Goal: Information Seeking & Learning: Compare options

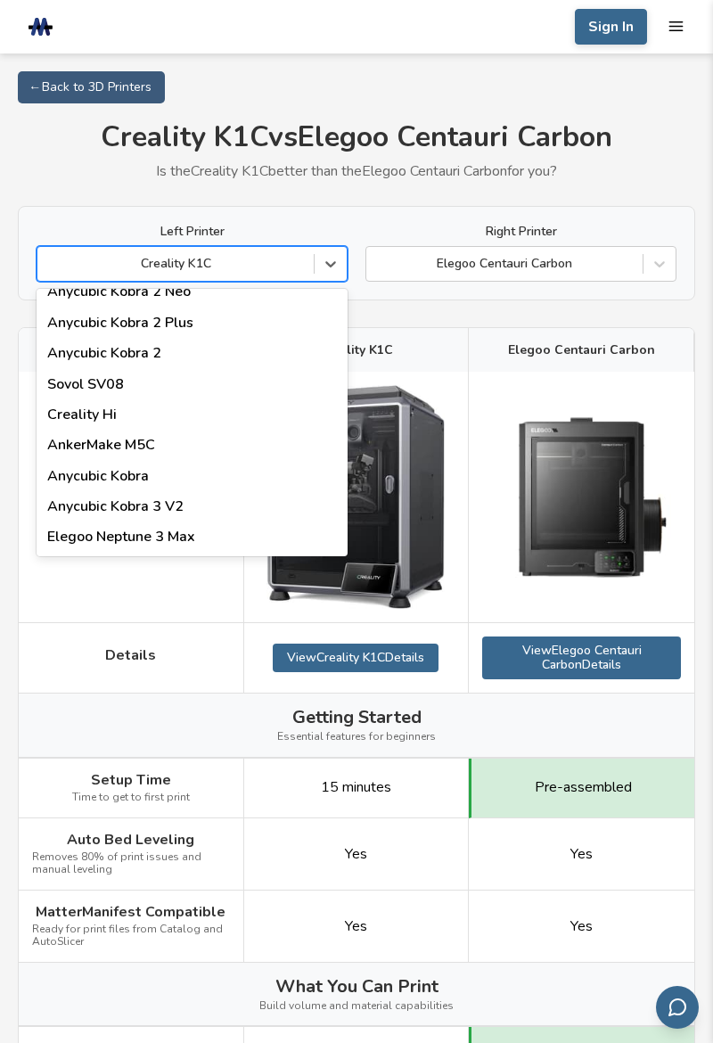
scroll to position [175, 0]
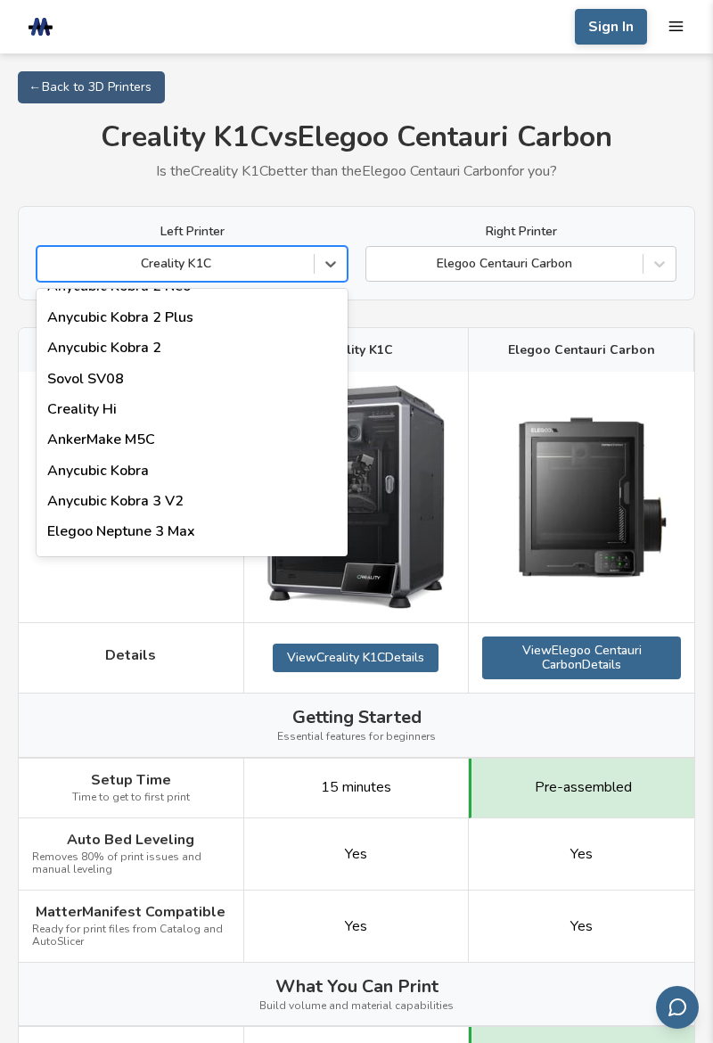
click at [114, 403] on div "Creality Hi" at bounding box center [192, 409] width 311 height 30
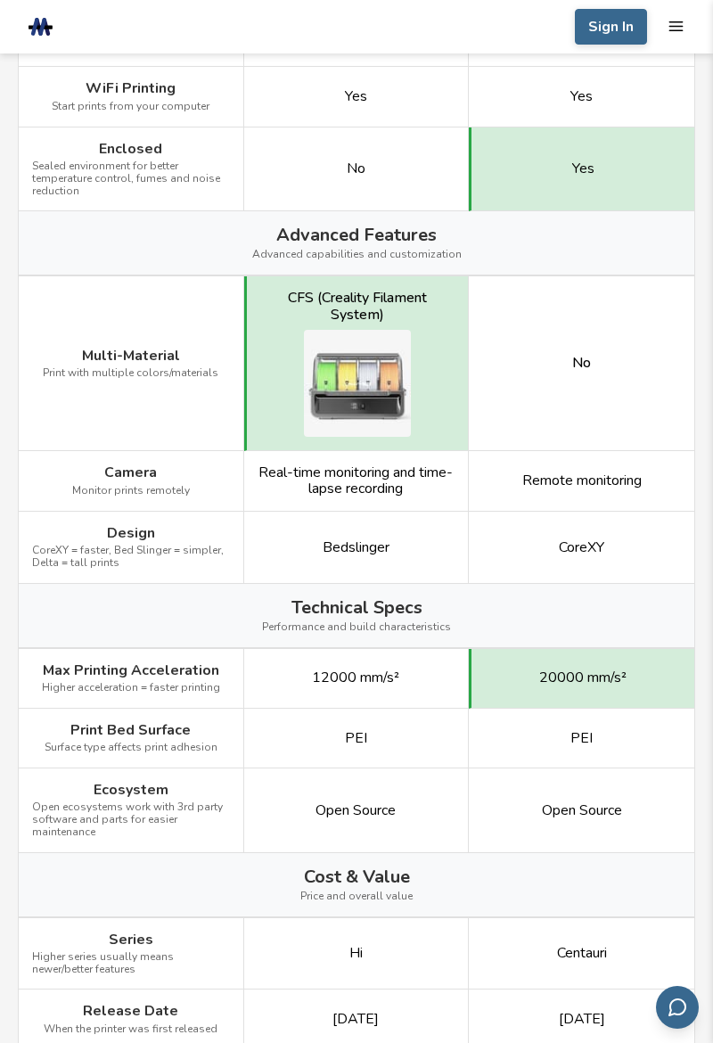
scroll to position [1990, 0]
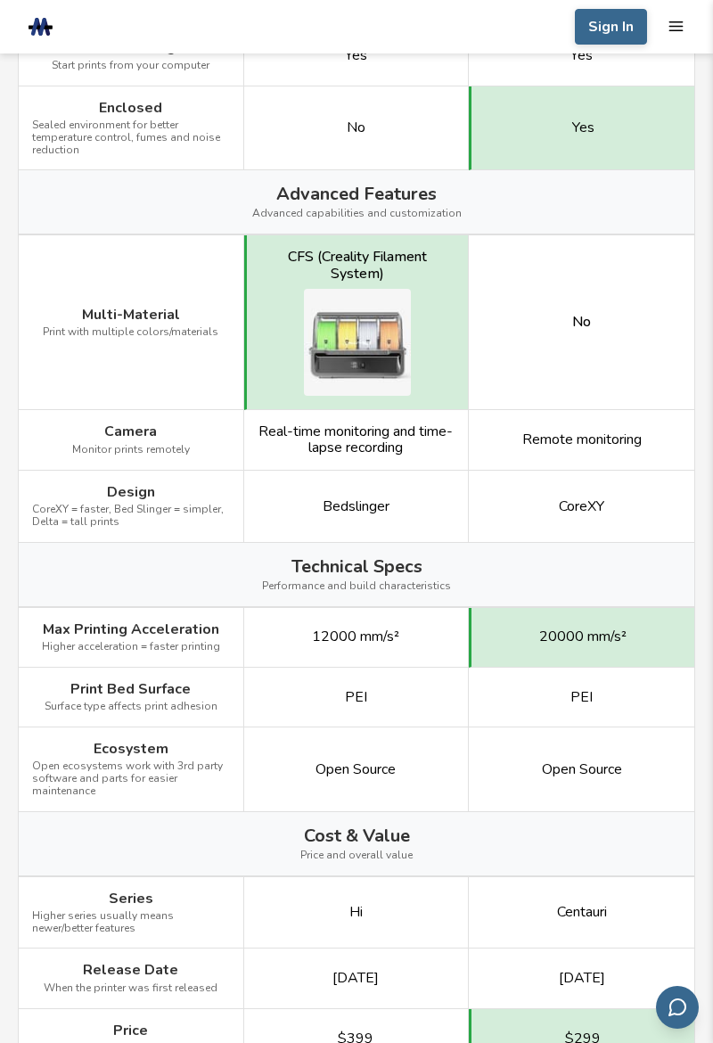
click at [679, 769] on div "Open Source" at bounding box center [582, 770] width 226 height 85
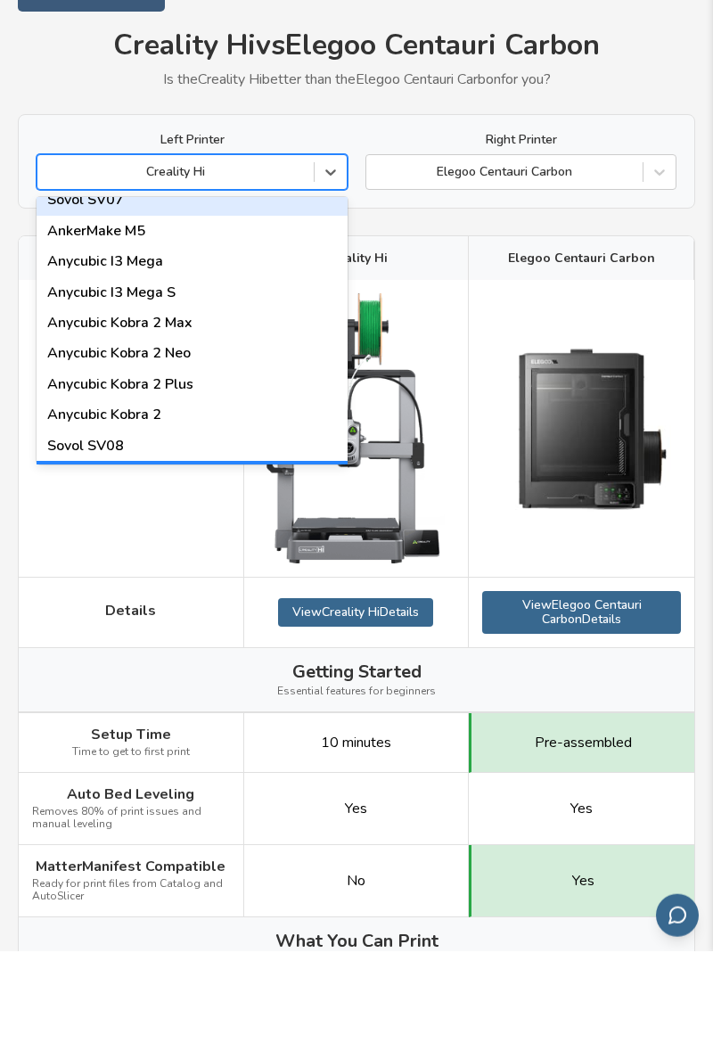
scroll to position [13, 0]
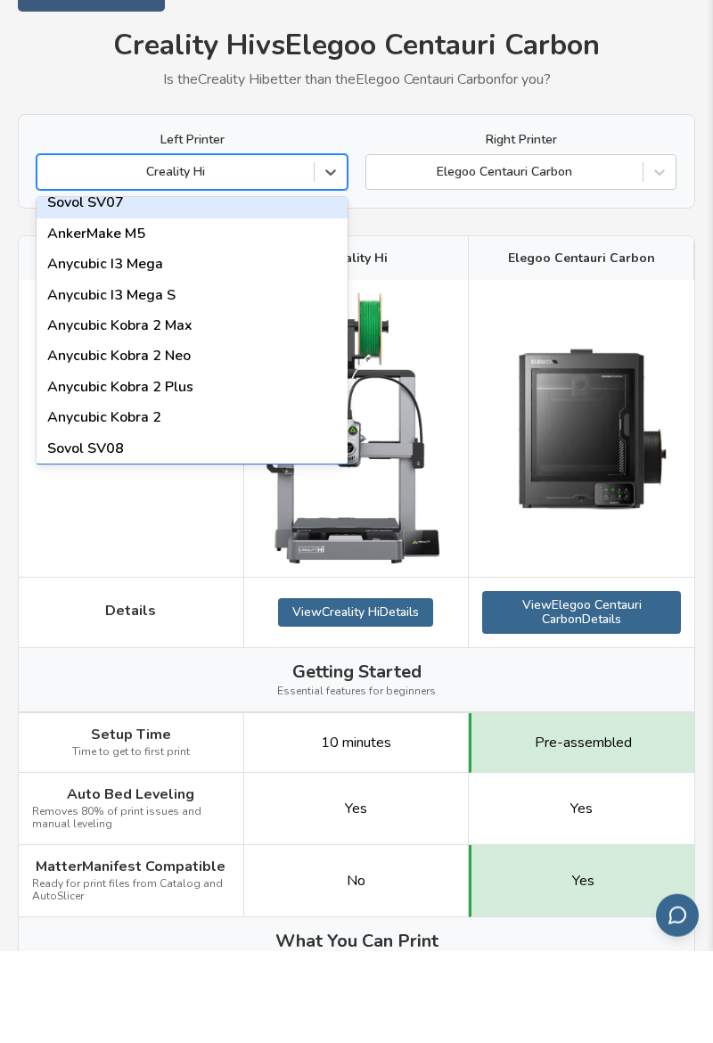
click at [148, 351] on div "Anycubic I3 Mega" at bounding box center [192, 356] width 311 height 30
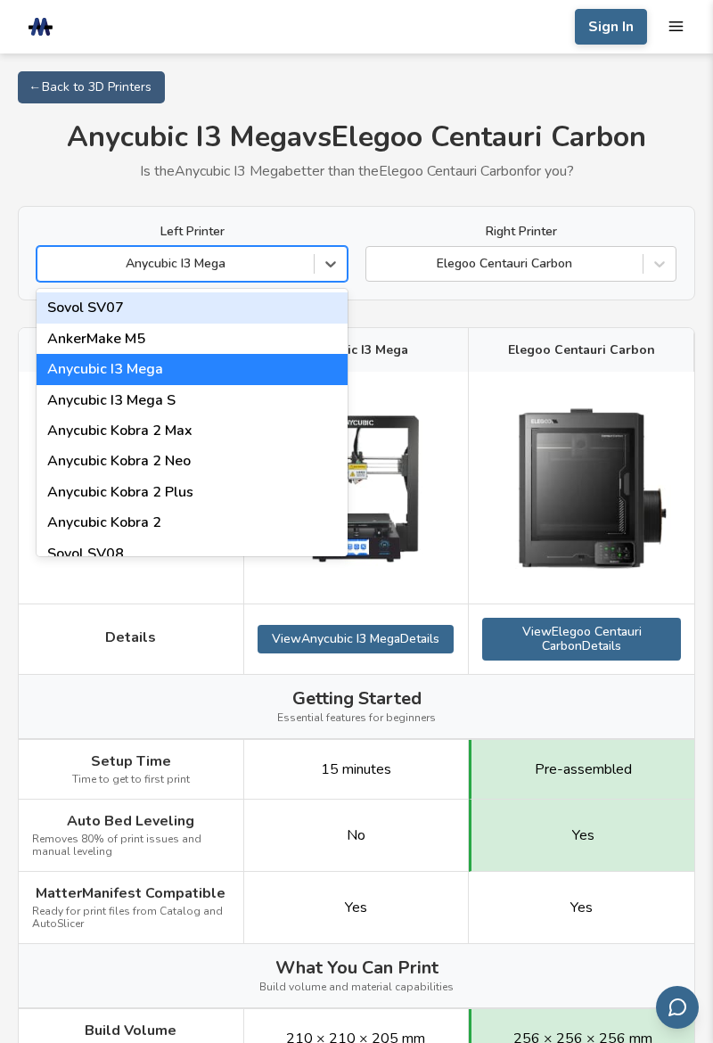
click at [224, 396] on div "Anycubic I3 Mega S" at bounding box center [192, 400] width 311 height 30
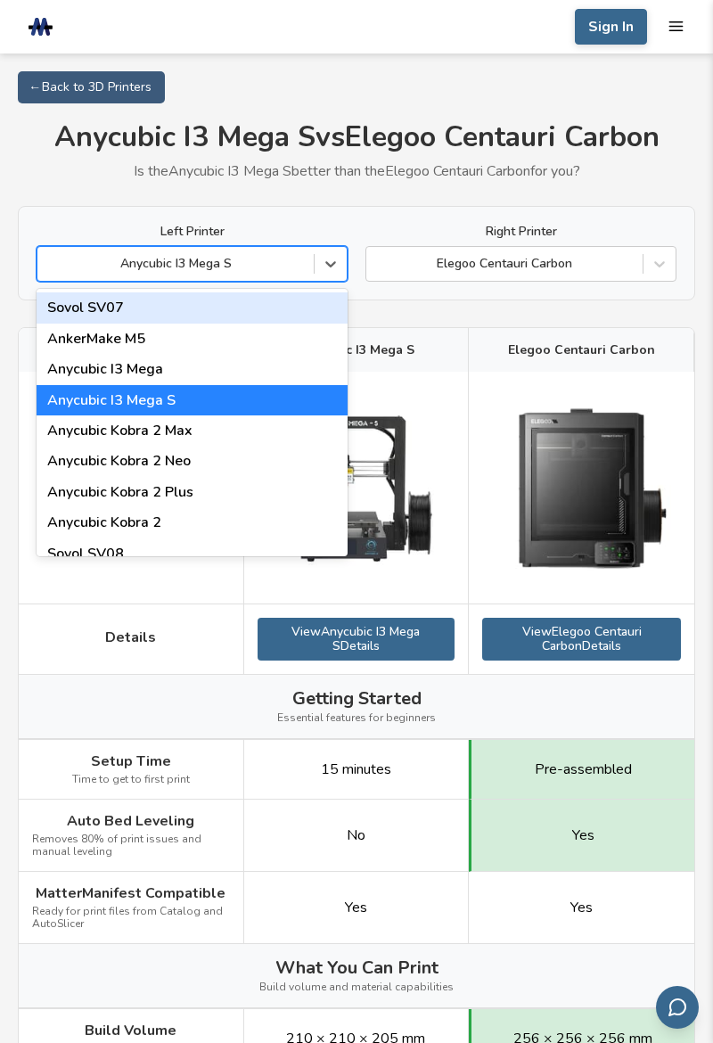
click at [216, 433] on div "Anycubic Kobra 2 Max" at bounding box center [192, 431] width 311 height 30
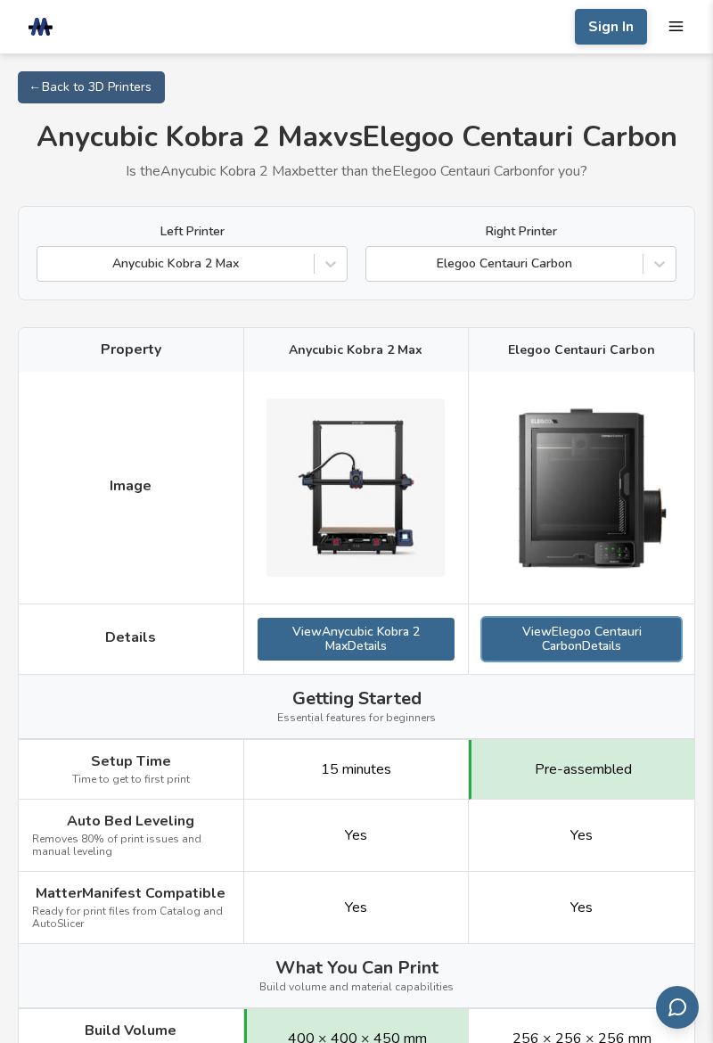
click at [615, 629] on link "View Elegoo Centauri Carbon Details" at bounding box center [581, 639] width 199 height 43
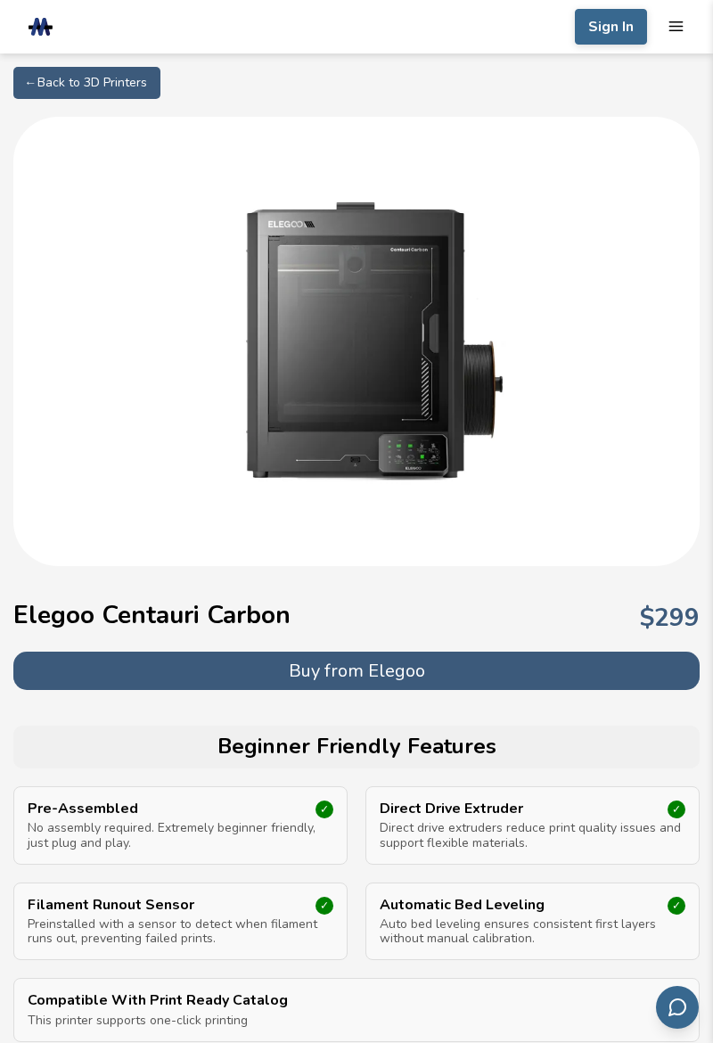
click at [582, 659] on button "Buy from Elegoo" at bounding box center [356, 671] width 687 height 38
